Goal: Transaction & Acquisition: Purchase product/service

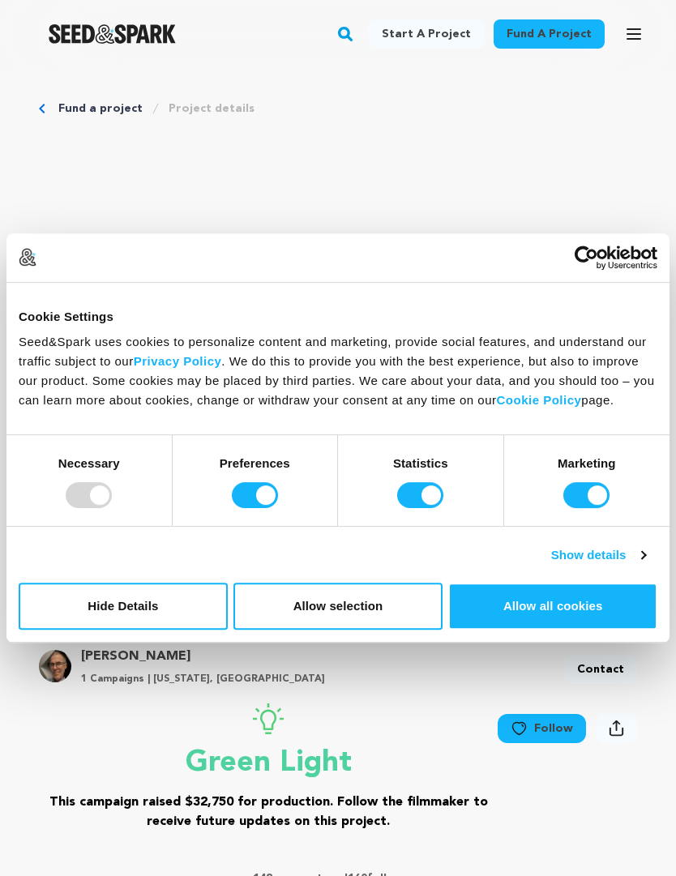
click at [565, 605] on button "Allow all cookies" at bounding box center [552, 605] width 209 height 47
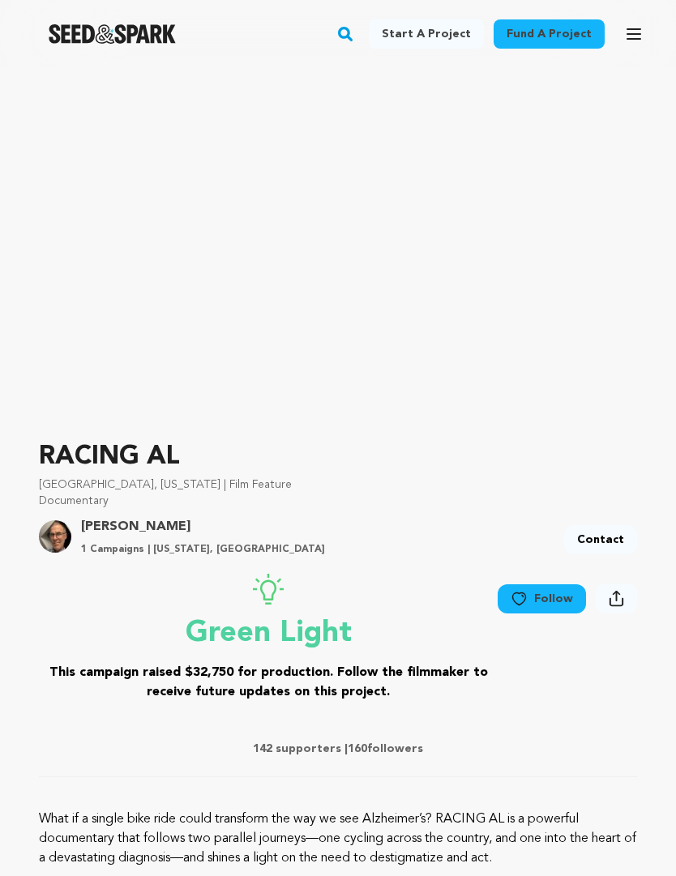
scroll to position [143, 0]
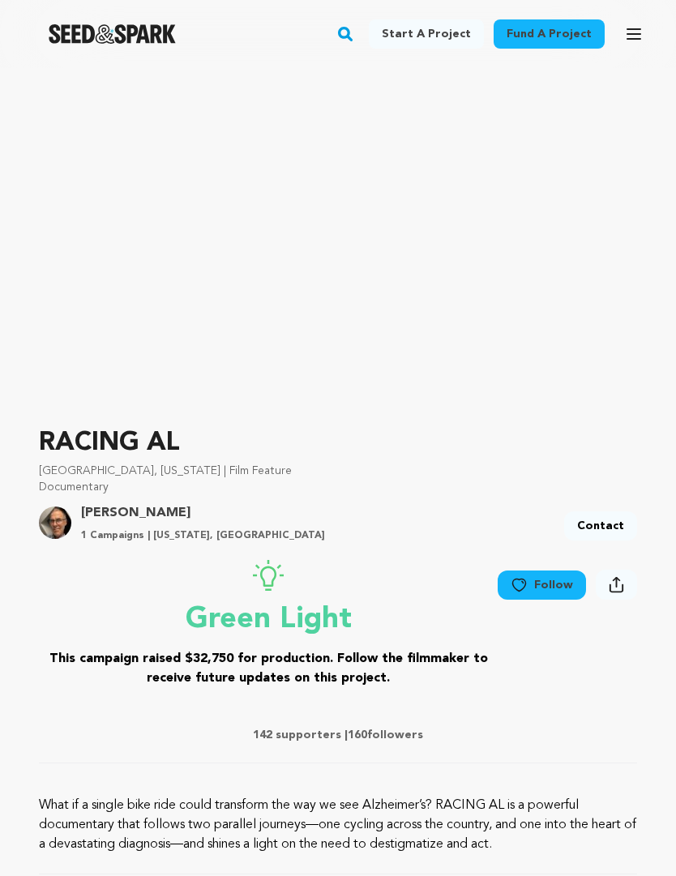
click at [555, 587] on link "Follow" at bounding box center [541, 584] width 88 height 29
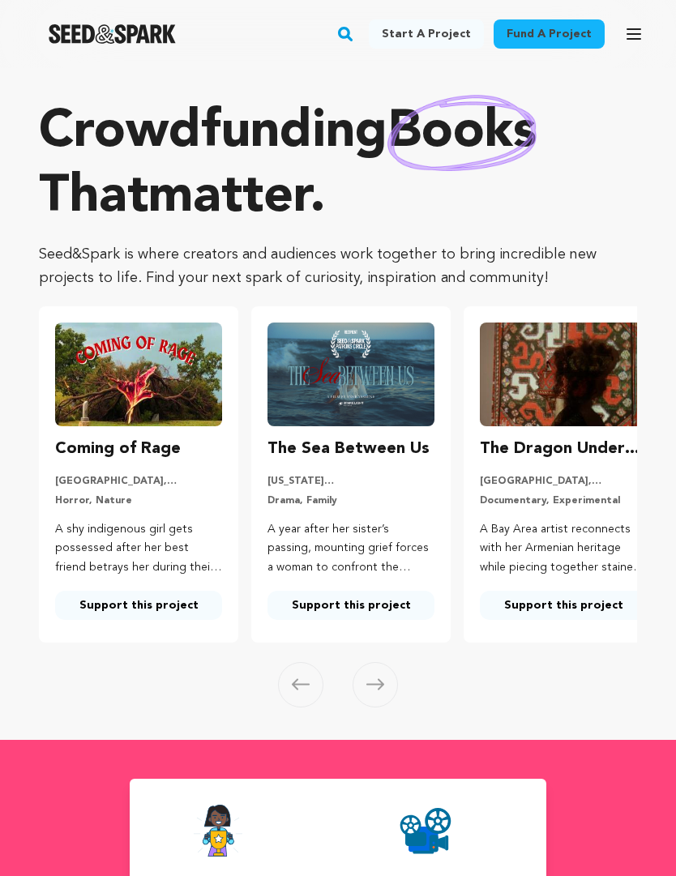
click at [638, 30] on icon "button" at bounding box center [633, 34] width 13 height 10
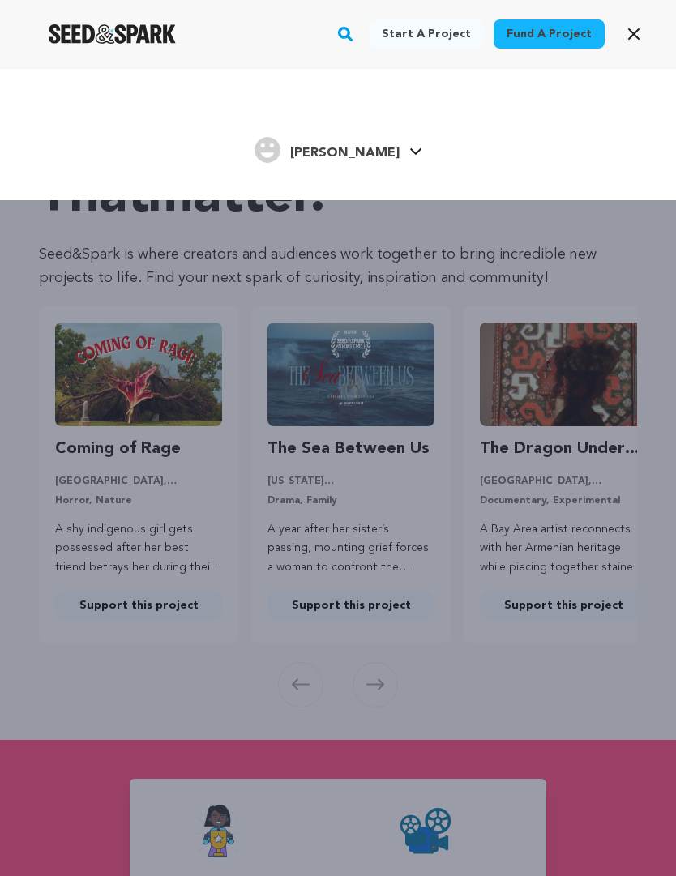
click at [642, 36] on icon "button" at bounding box center [633, 33] width 19 height 19
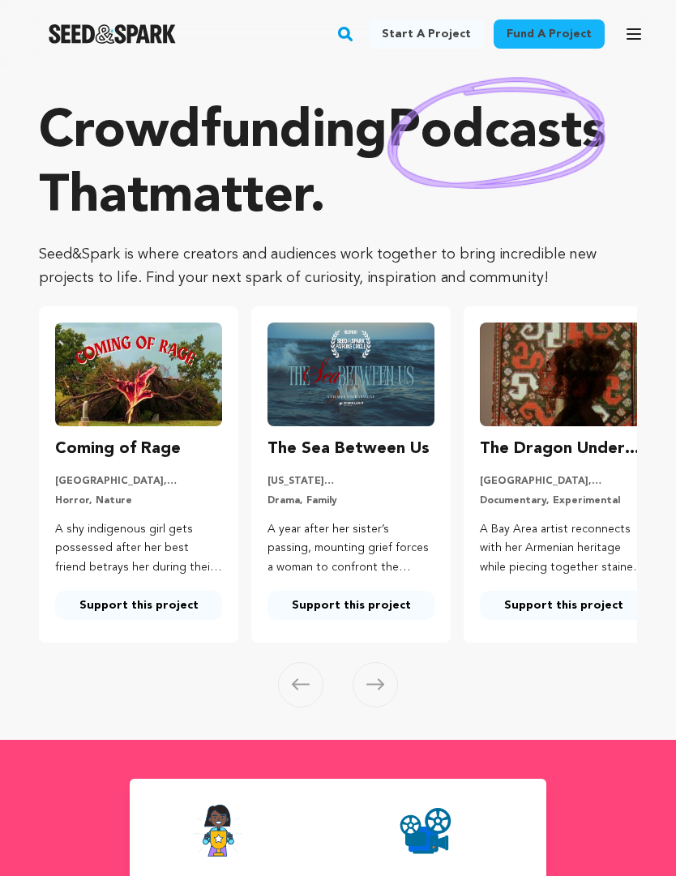
click at [355, 33] on rect "button" at bounding box center [344, 33] width 19 height 19
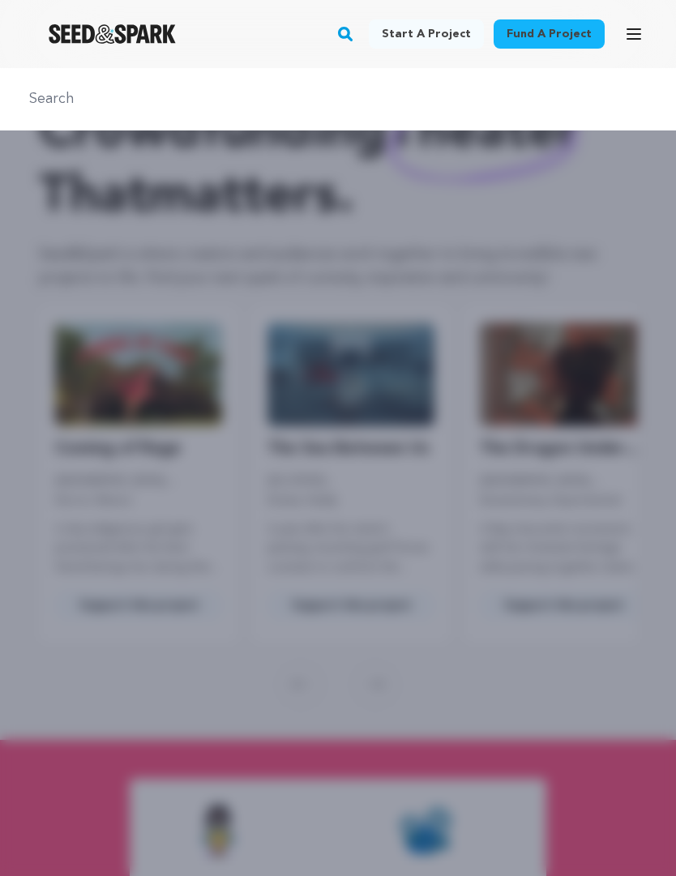
click at [50, 97] on input "text" at bounding box center [337, 98] width 637 height 23
type input "Racing a"
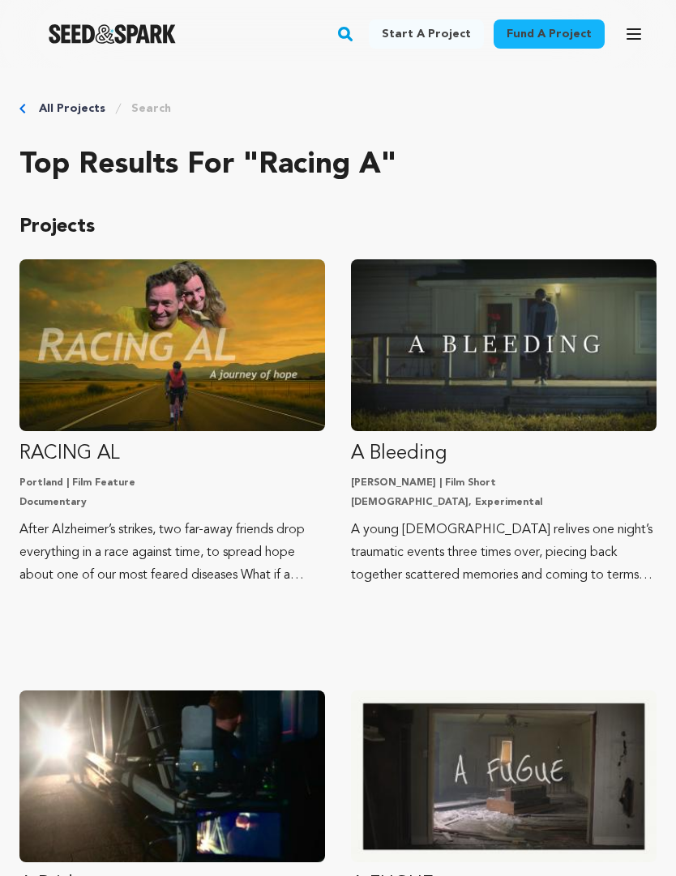
click at [197, 456] on p "RACING AL" at bounding box center [171, 454] width 305 height 26
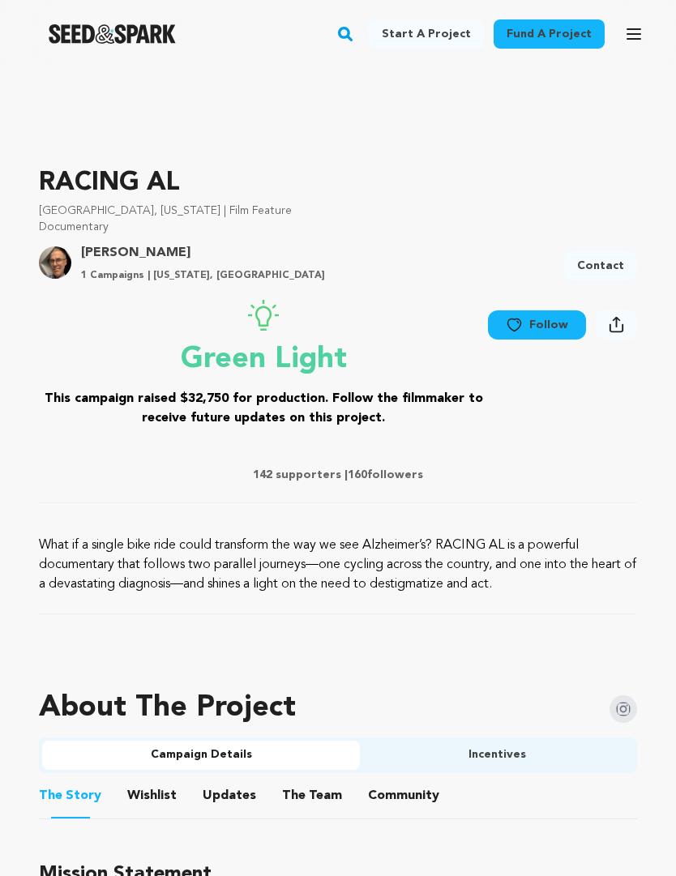
scroll to position [404, 0]
click at [549, 333] on button "Follow" at bounding box center [537, 323] width 98 height 29
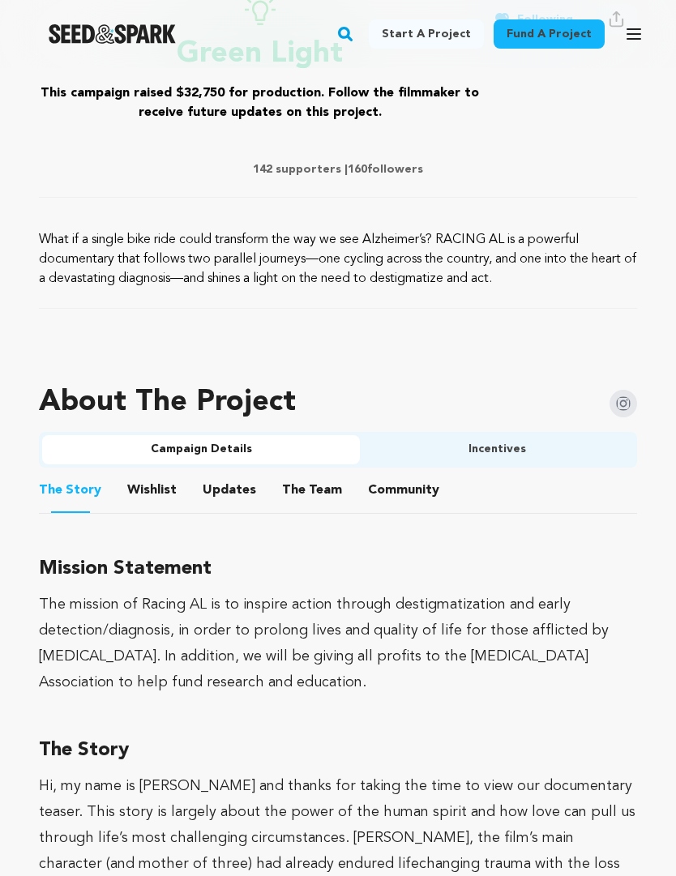
scroll to position [721, 0]
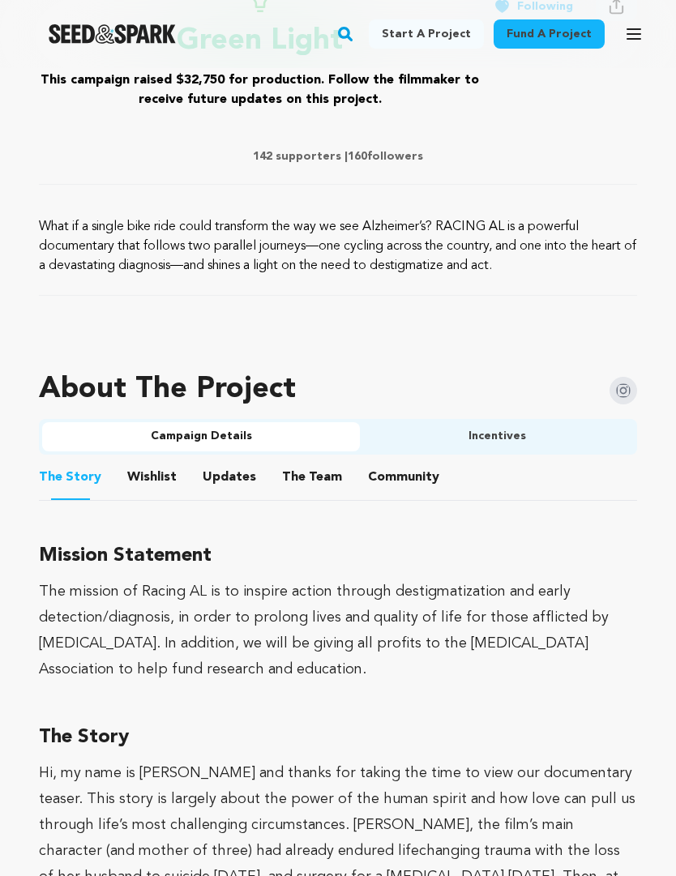
click at [234, 479] on button "Updates" at bounding box center [229, 481] width 39 height 39
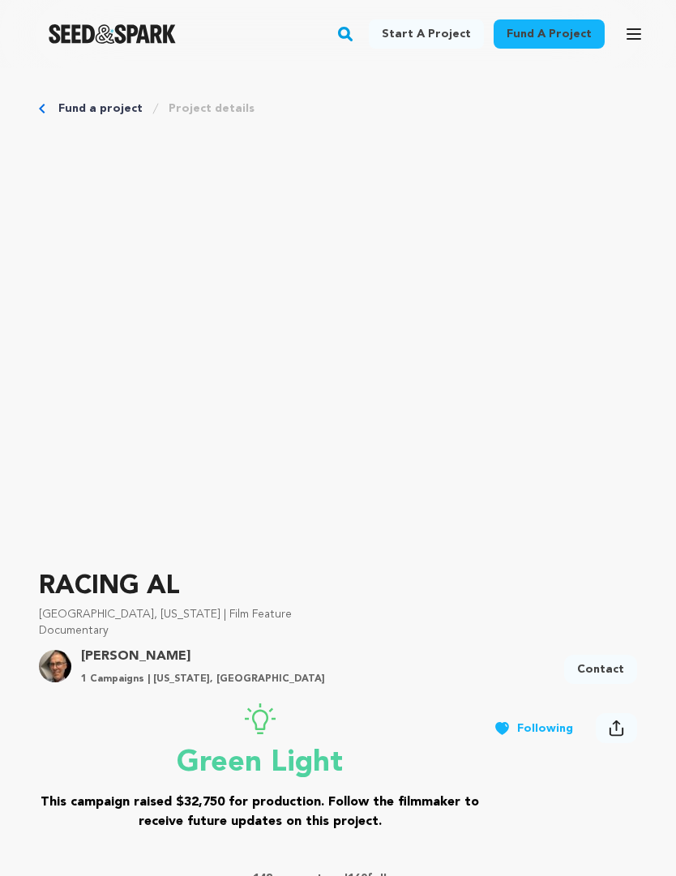
click at [558, 36] on link "Fund a project" at bounding box center [548, 33] width 111 height 29
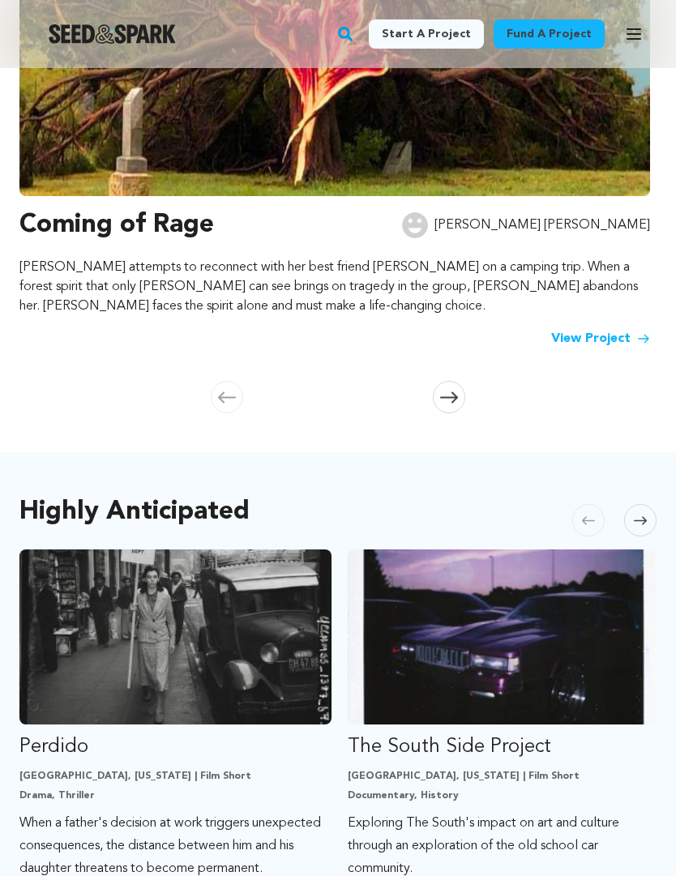
scroll to position [479, 0]
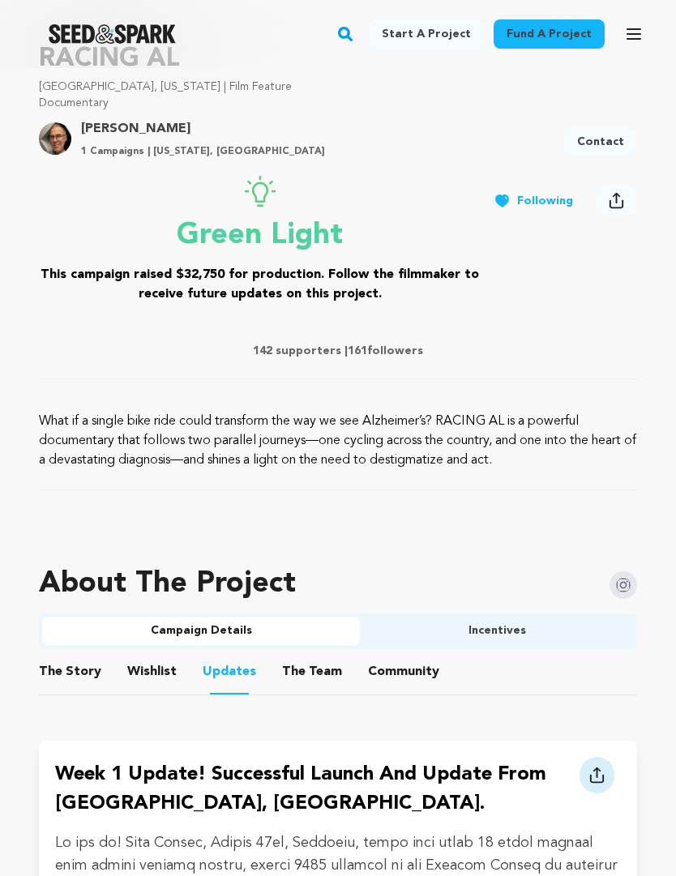
scroll to position [528, 0]
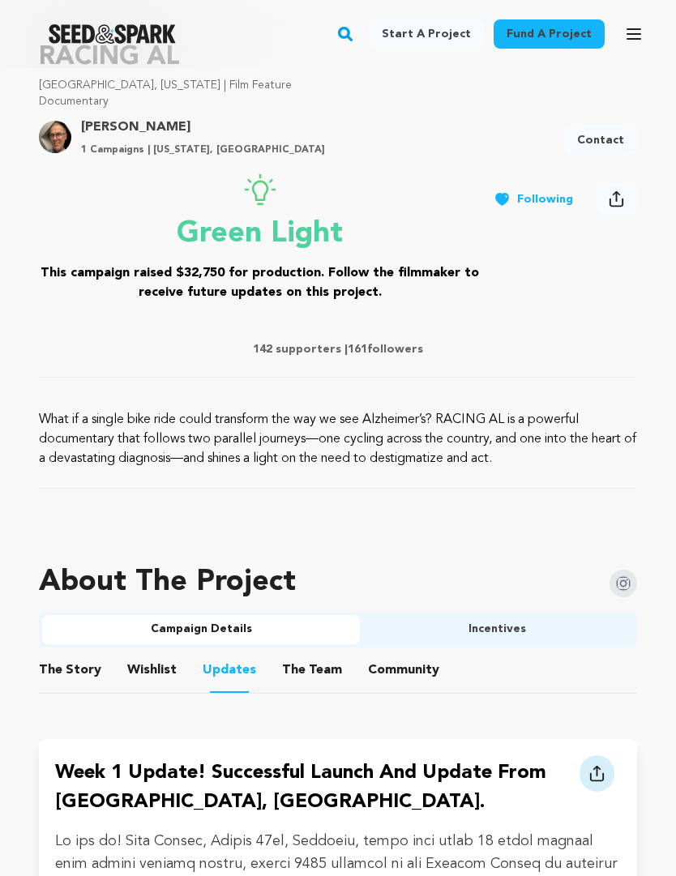
click at [313, 353] on p "142 supporters | 161 followers" at bounding box center [338, 350] width 598 height 16
click at [285, 348] on p "142 supporters | 161 followers" at bounding box center [338, 350] width 598 height 16
click at [387, 353] on p "142 supporters | 161 followers" at bounding box center [338, 350] width 598 height 16
click at [380, 345] on p "142 supporters | 161 followers" at bounding box center [338, 350] width 598 height 16
click at [315, 355] on p "142 supporters | 161 followers" at bounding box center [338, 350] width 598 height 16
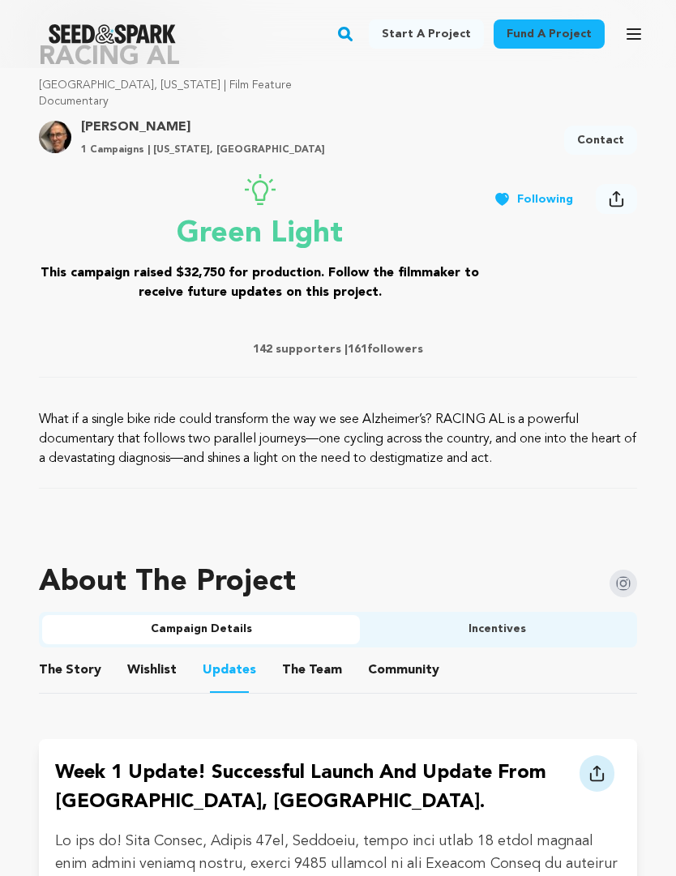
click at [323, 348] on p "142 supporters | 161 followers" at bounding box center [338, 350] width 598 height 16
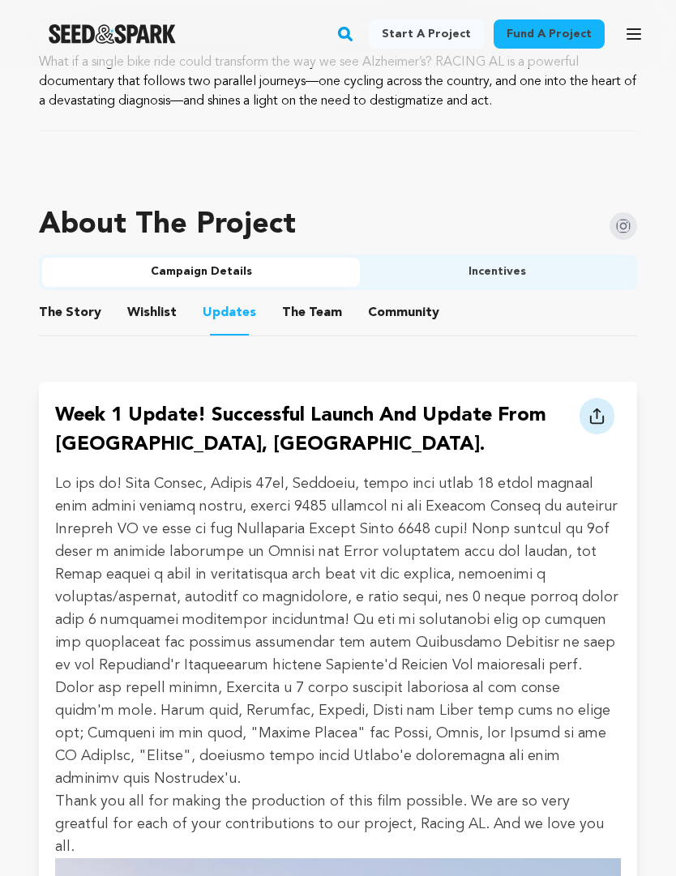
scroll to position [912, 0]
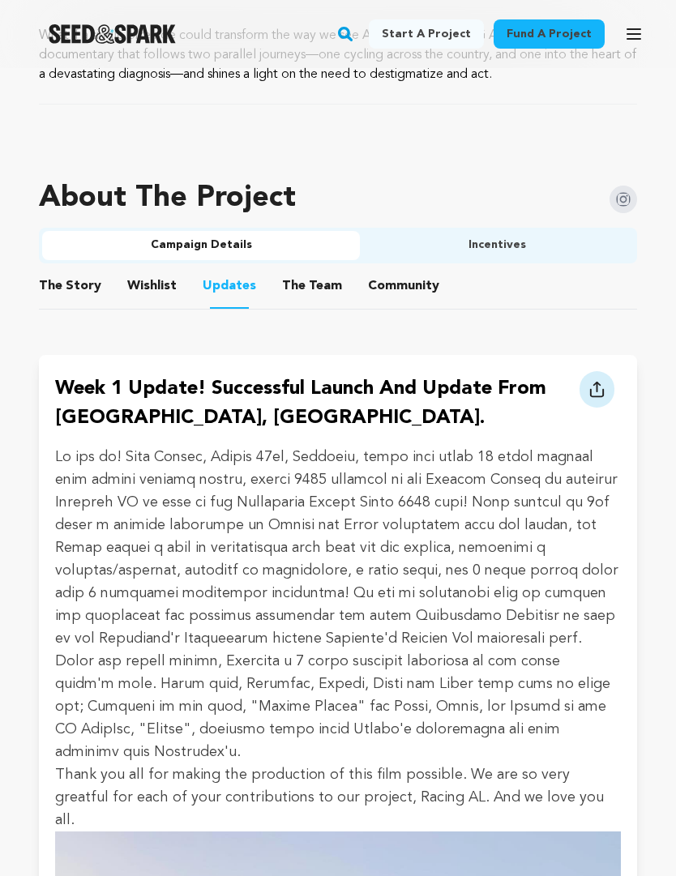
click at [501, 248] on button "Incentives" at bounding box center [497, 246] width 274 height 29
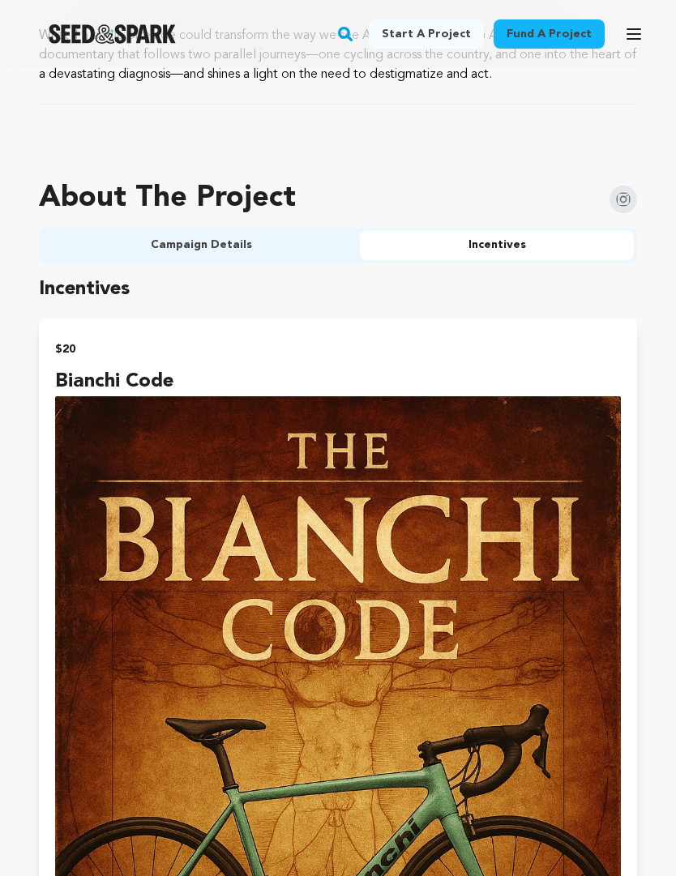
click at [283, 252] on button "Campaign Details" at bounding box center [201, 245] width 318 height 29
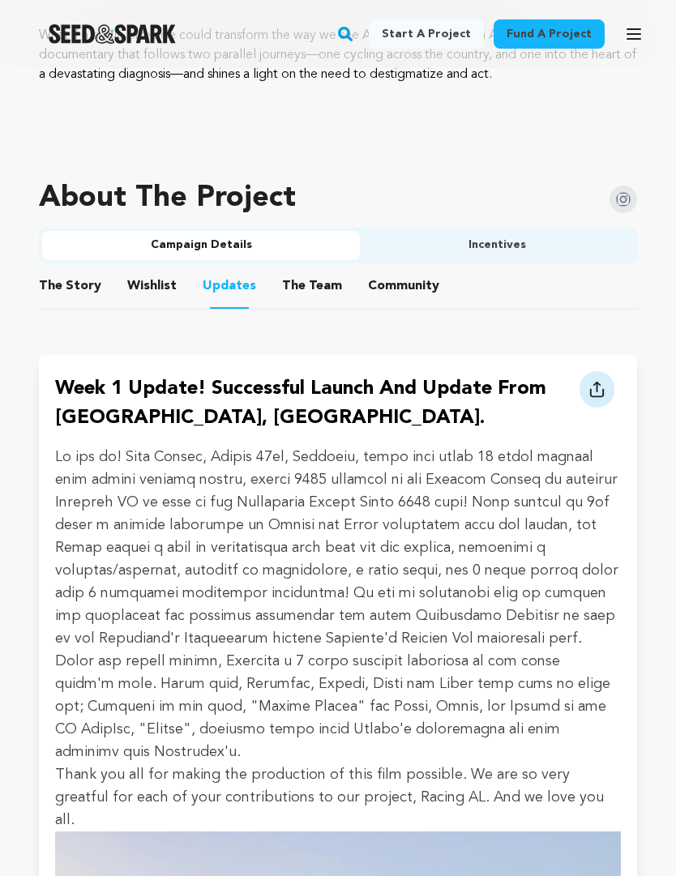
click at [489, 247] on button "Incentives" at bounding box center [497, 245] width 274 height 29
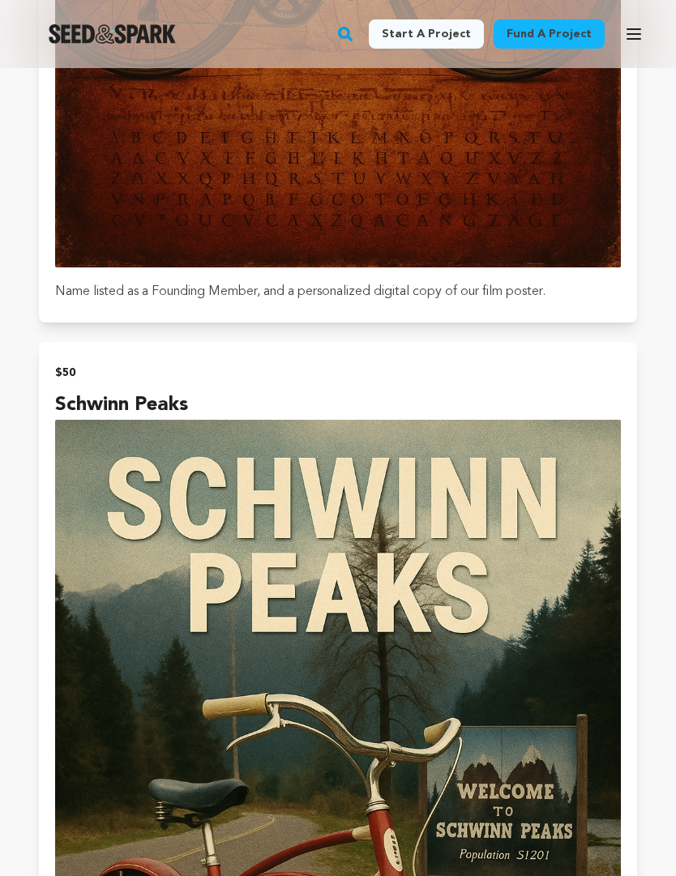
scroll to position [1879, 0]
